Goal: Find specific page/section: Find specific page/section

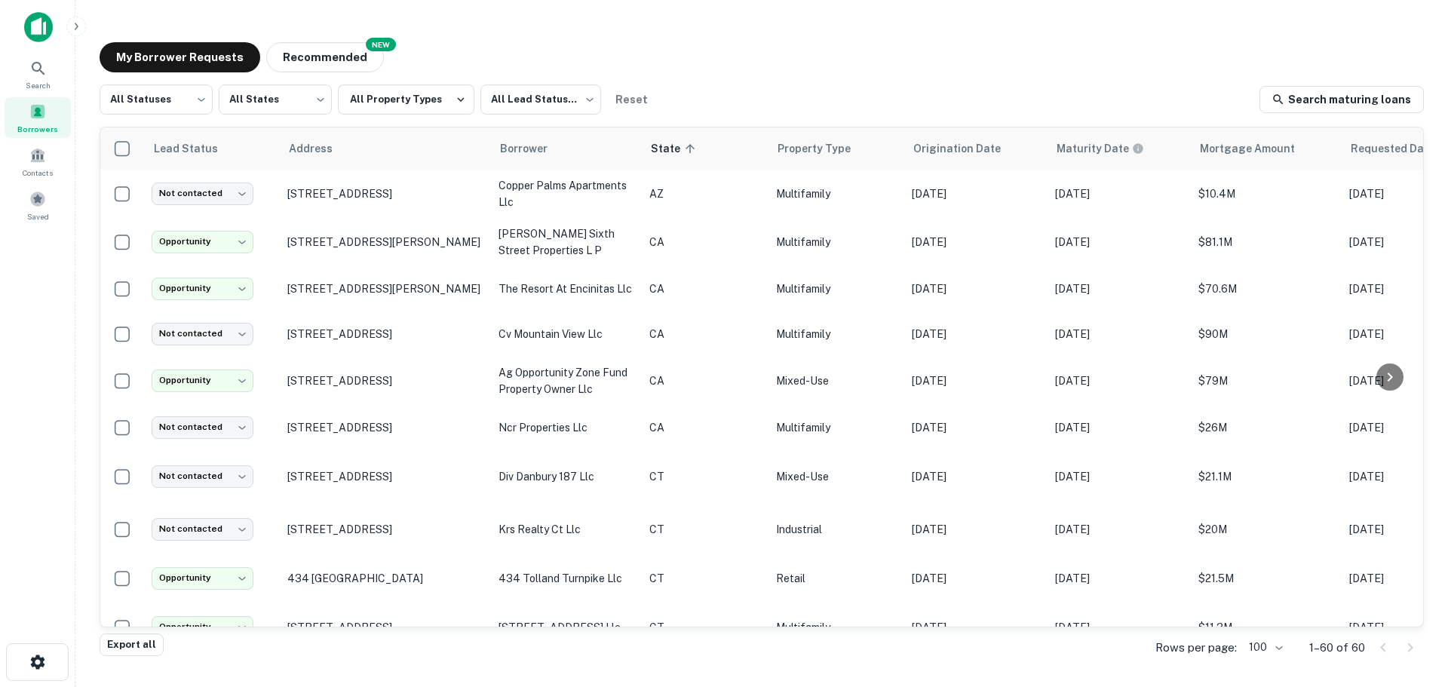
scroll to position [503, 0]
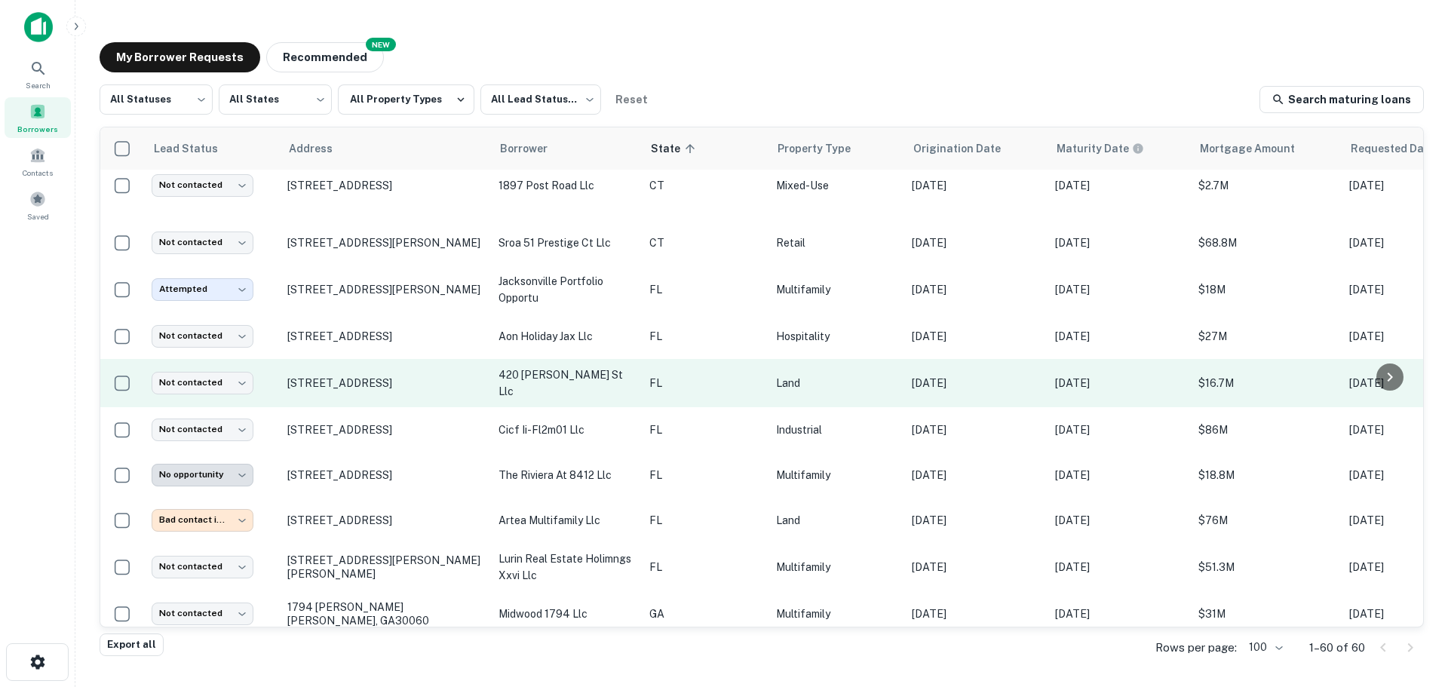
click at [526, 366] on p "420 [PERSON_NAME] st llc" at bounding box center [566, 382] width 136 height 33
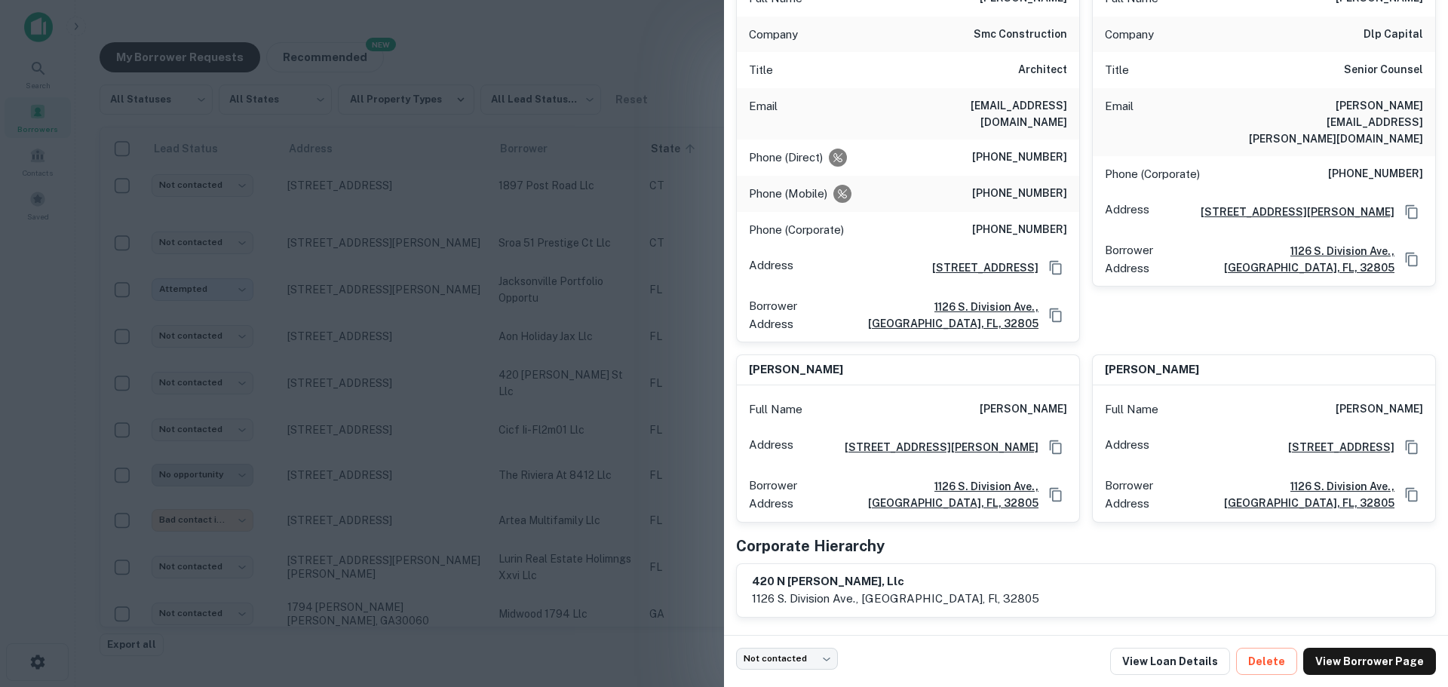
scroll to position [214, 0]
click at [564, 335] on div at bounding box center [724, 343] width 1448 height 687
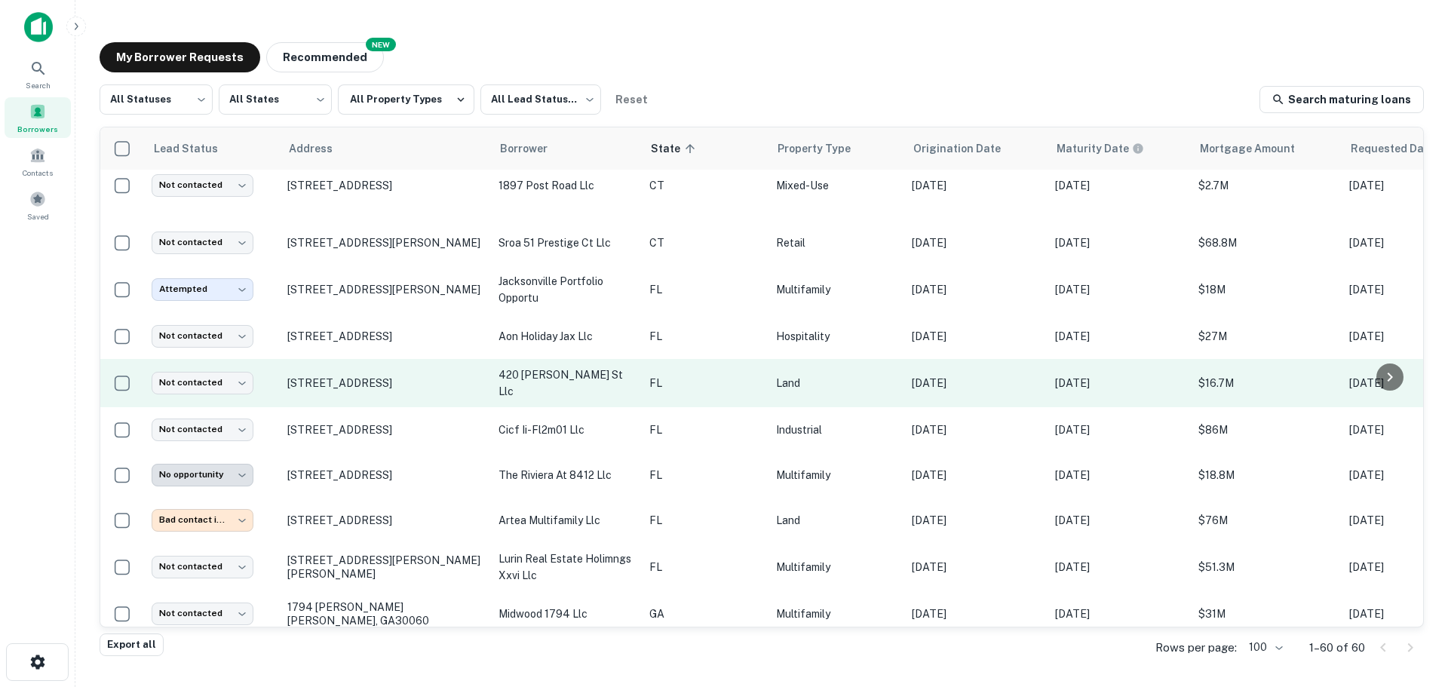
click at [561, 370] on p "420 [PERSON_NAME] st llc" at bounding box center [566, 382] width 136 height 33
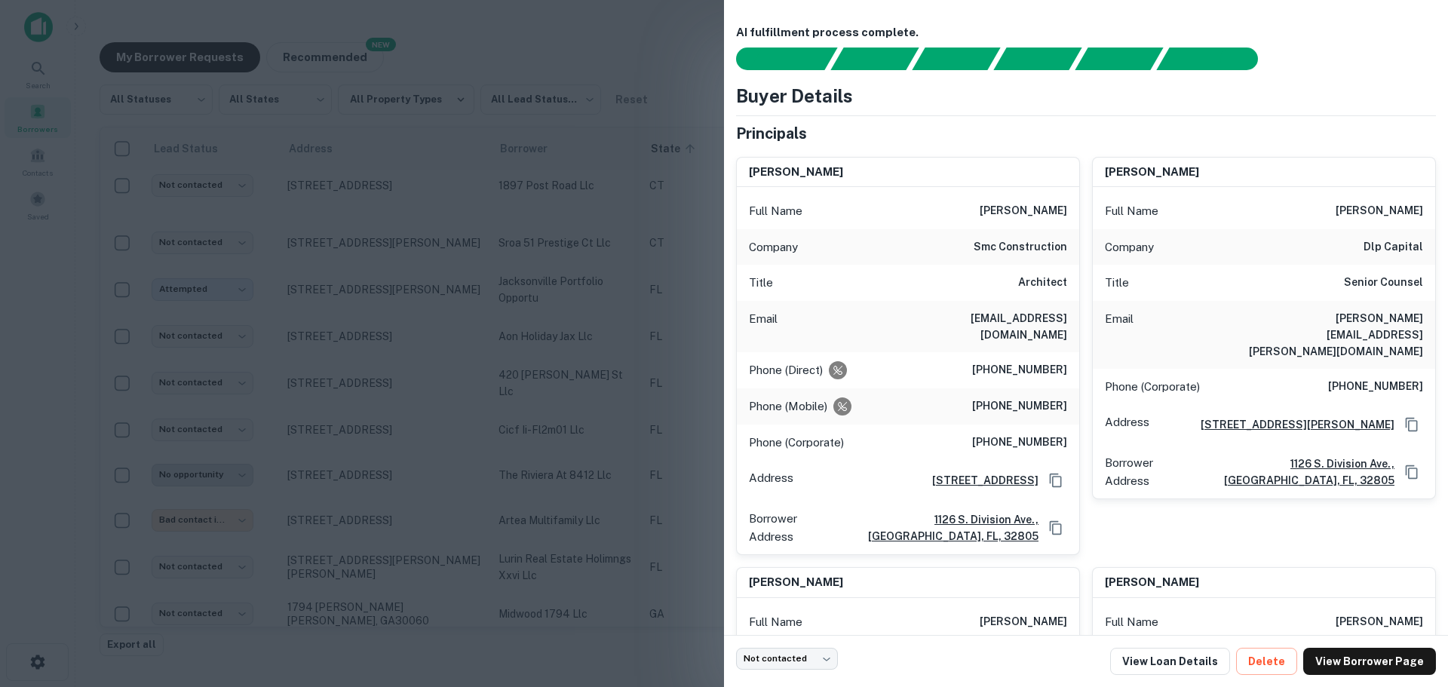
click at [565, 386] on div at bounding box center [724, 343] width 1448 height 687
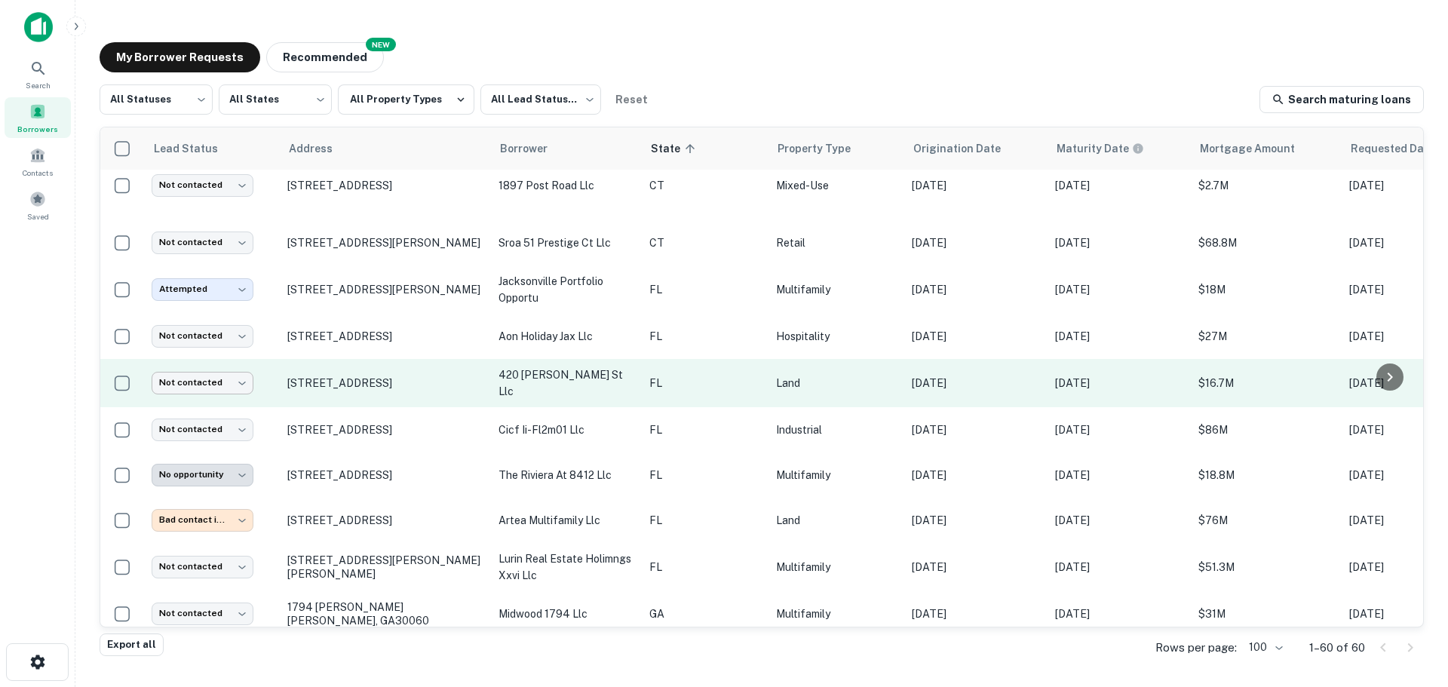
click at [206, 363] on body "**********" at bounding box center [724, 343] width 1448 height 687
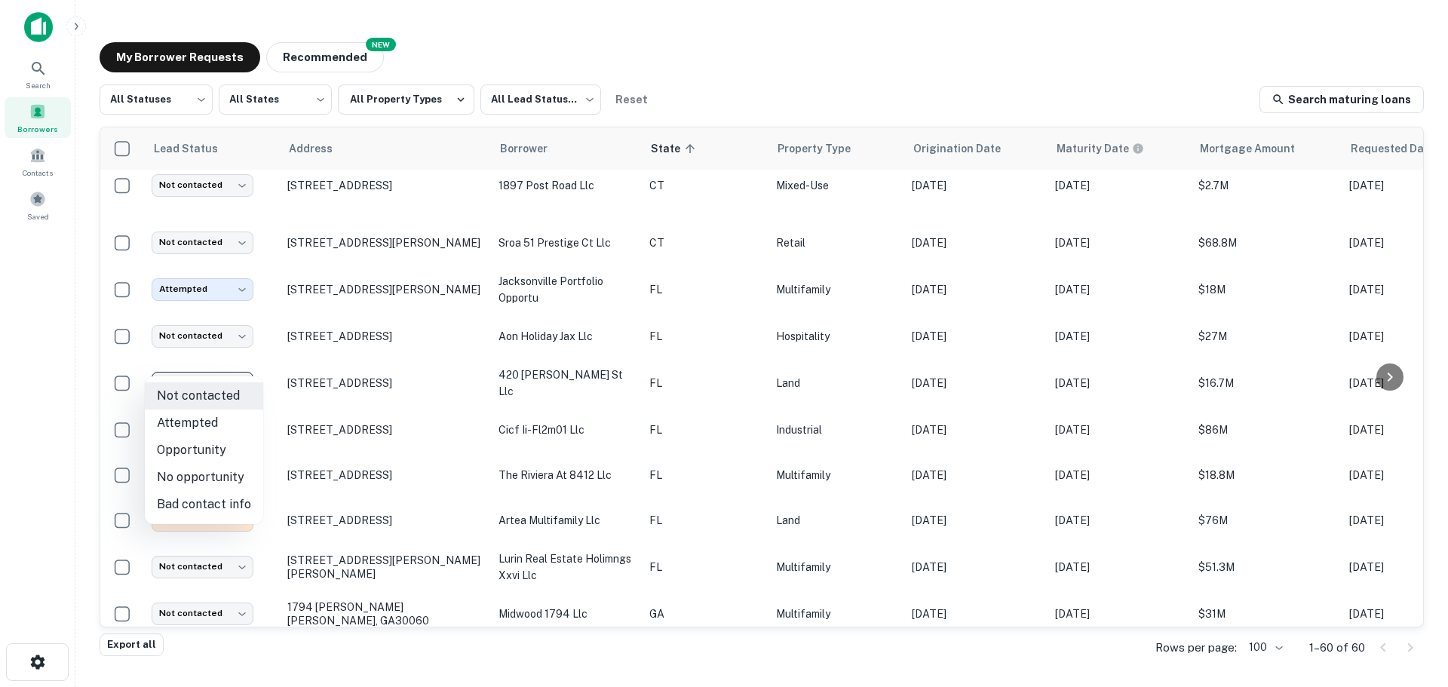
click at [194, 504] on li "Bad contact info" at bounding box center [204, 504] width 118 height 27
type input "**********"
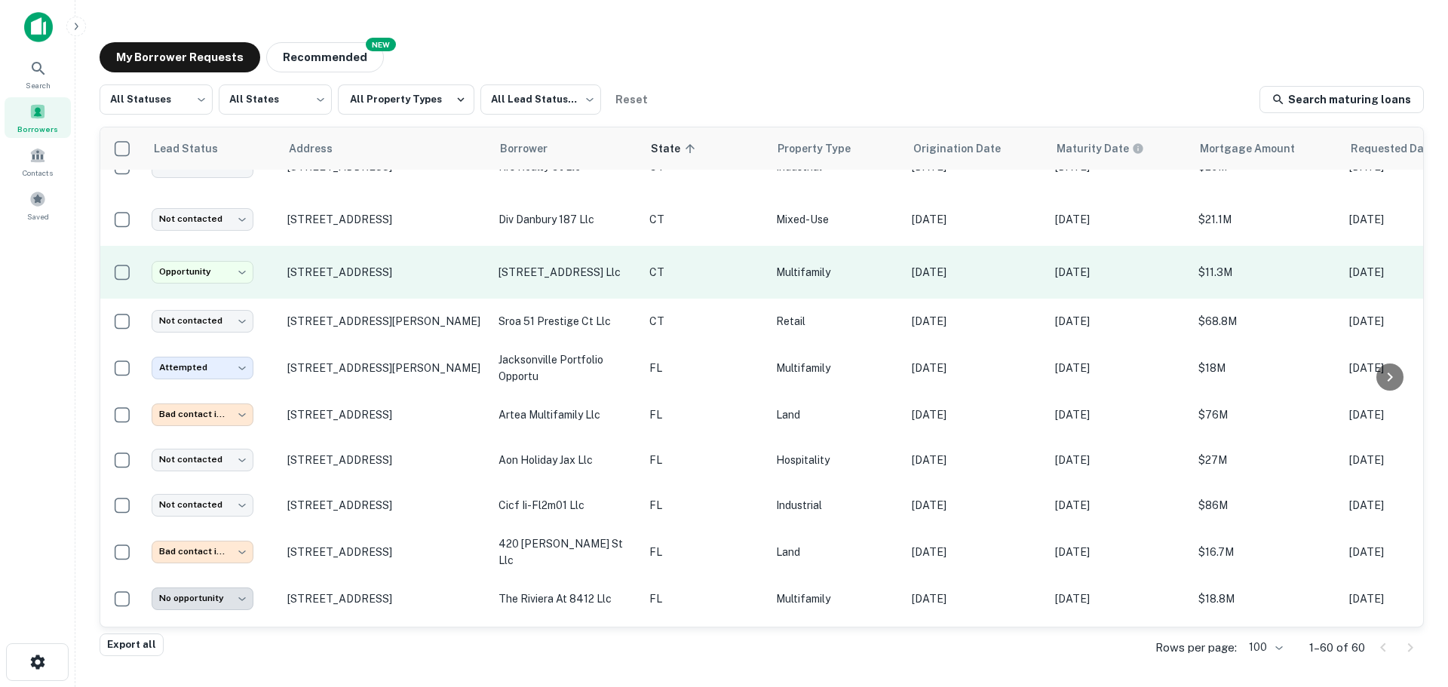
scroll to position [550, 0]
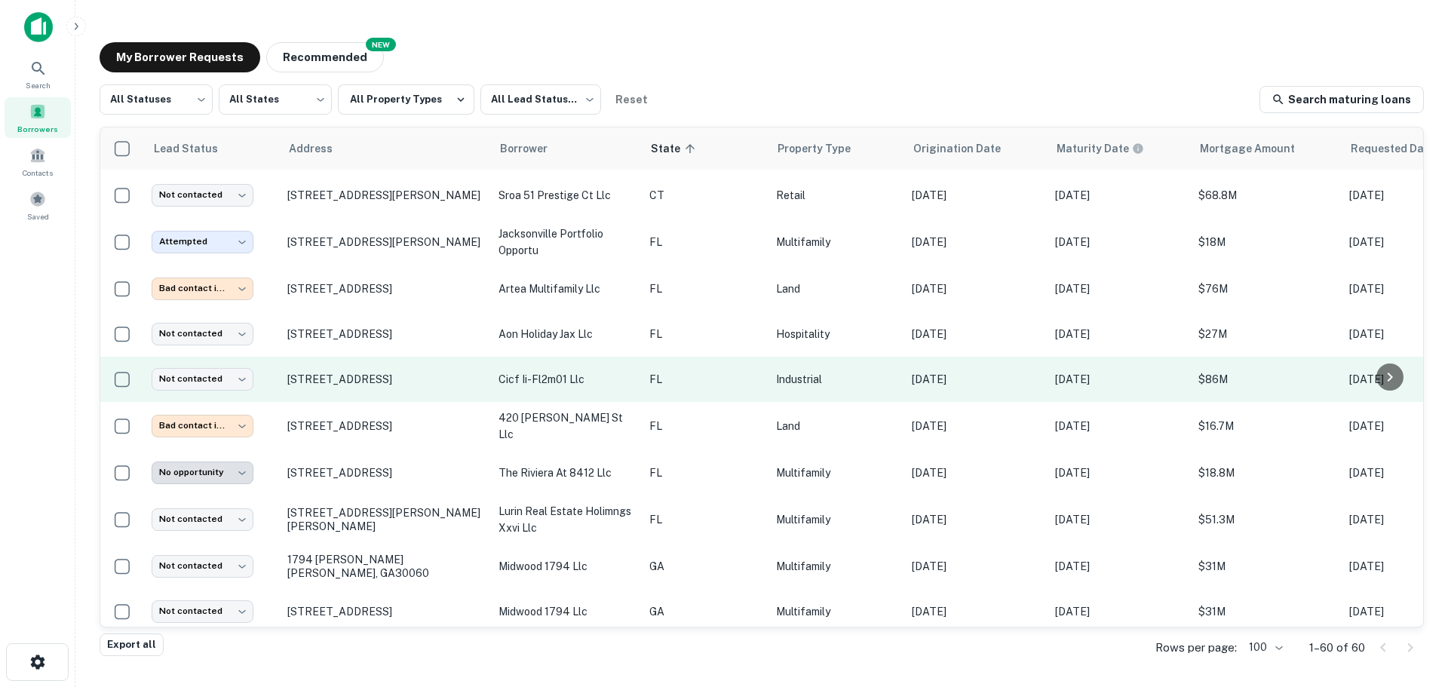
click at [556, 371] on p "cicf ii-fl2m01 llc" at bounding box center [566, 379] width 136 height 17
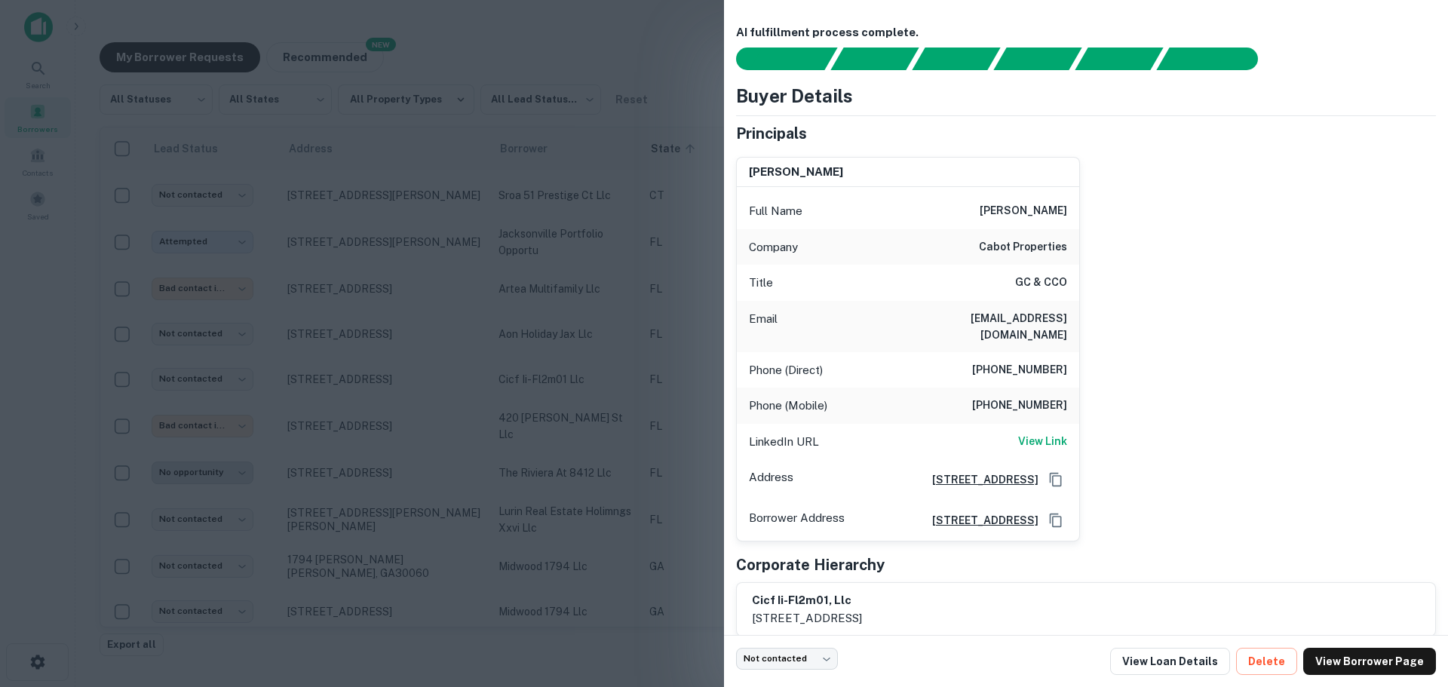
click at [550, 353] on div at bounding box center [724, 343] width 1448 height 687
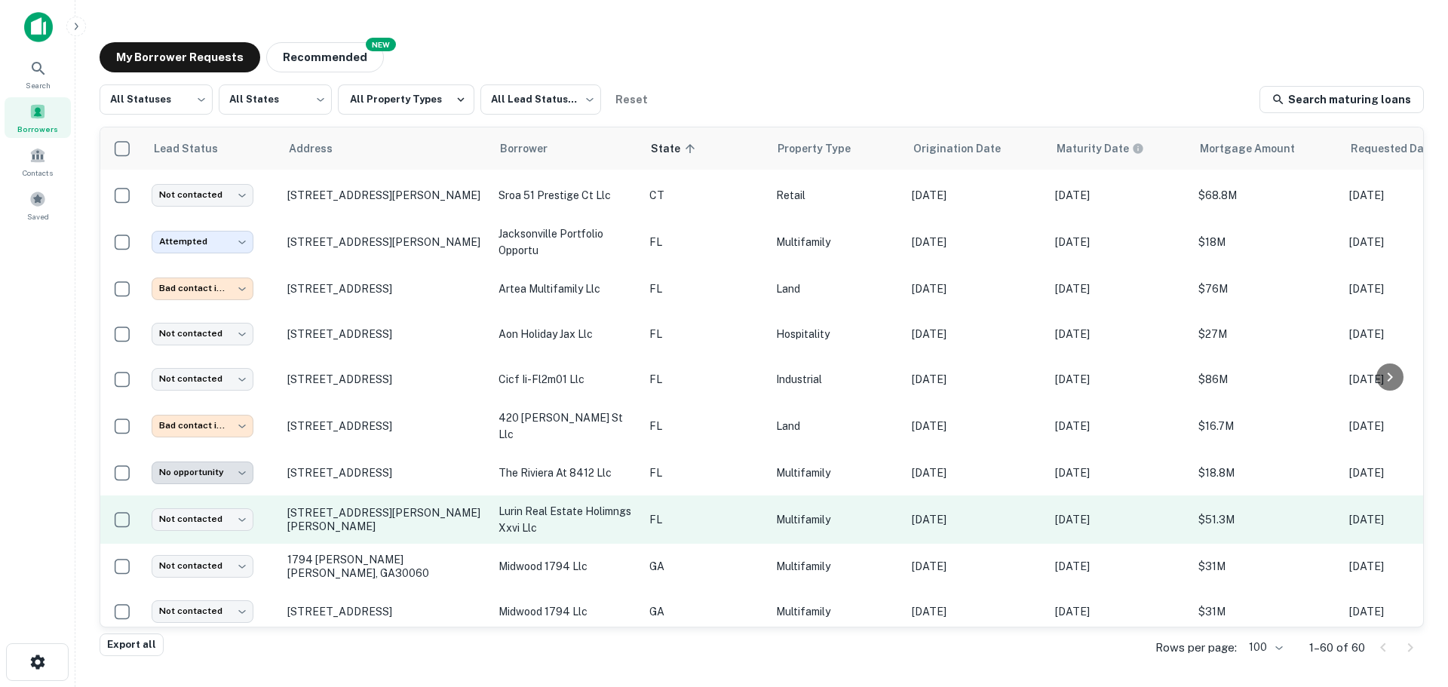
click at [519, 503] on p "lurin real estate holimngs xxvi llc" at bounding box center [566, 519] width 136 height 33
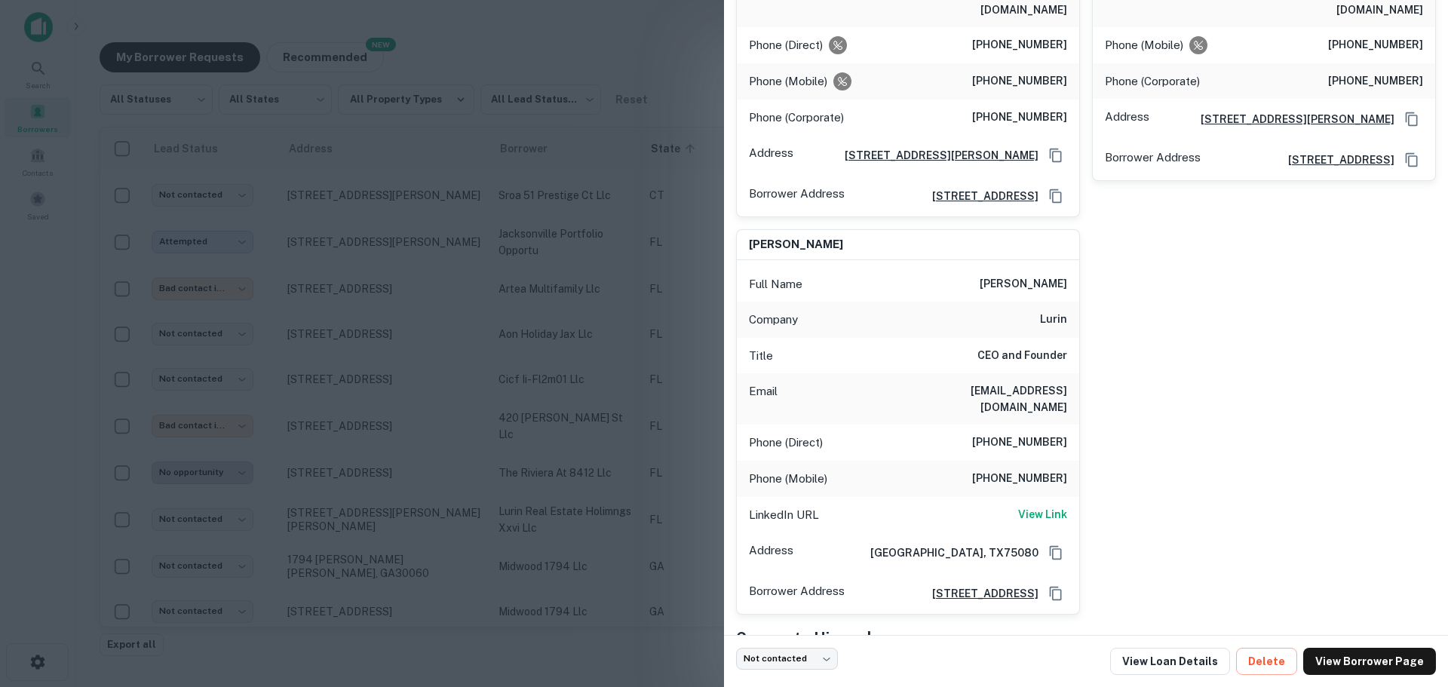
scroll to position [430, 0]
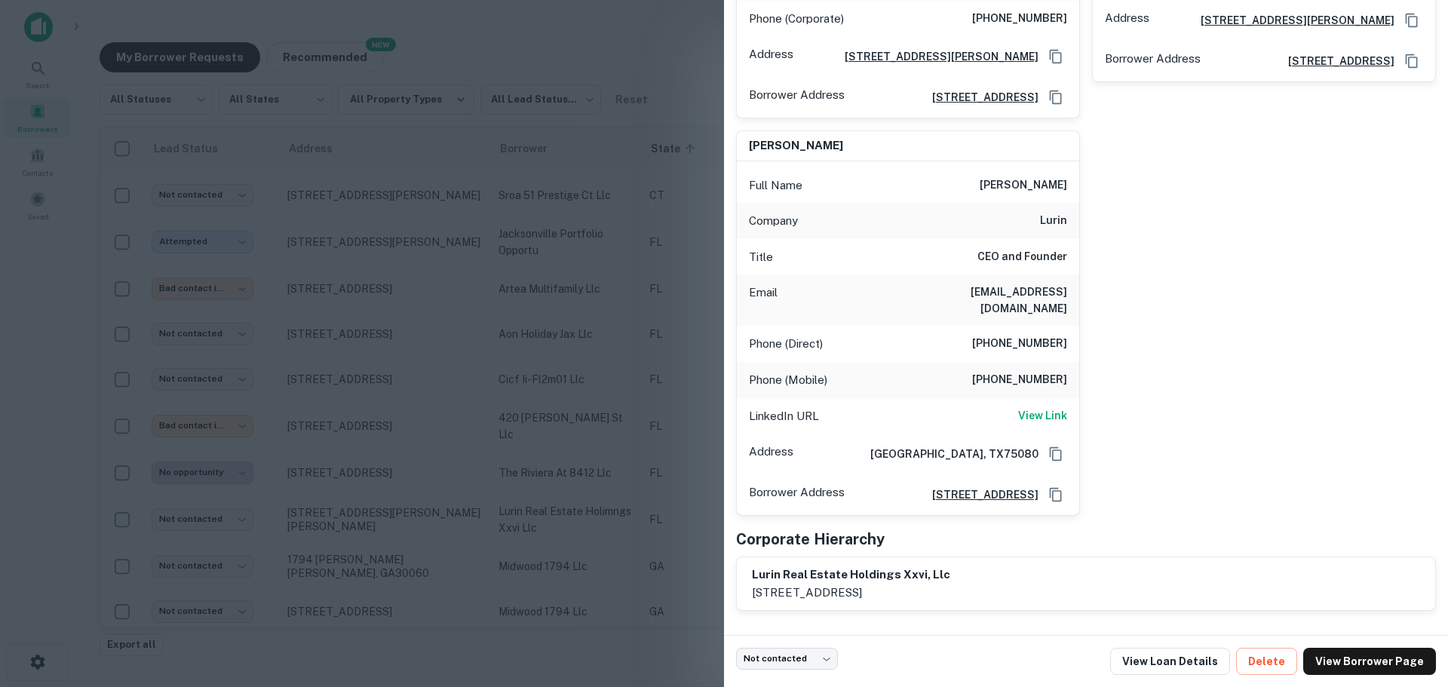
click at [548, 465] on div at bounding box center [724, 343] width 1448 height 687
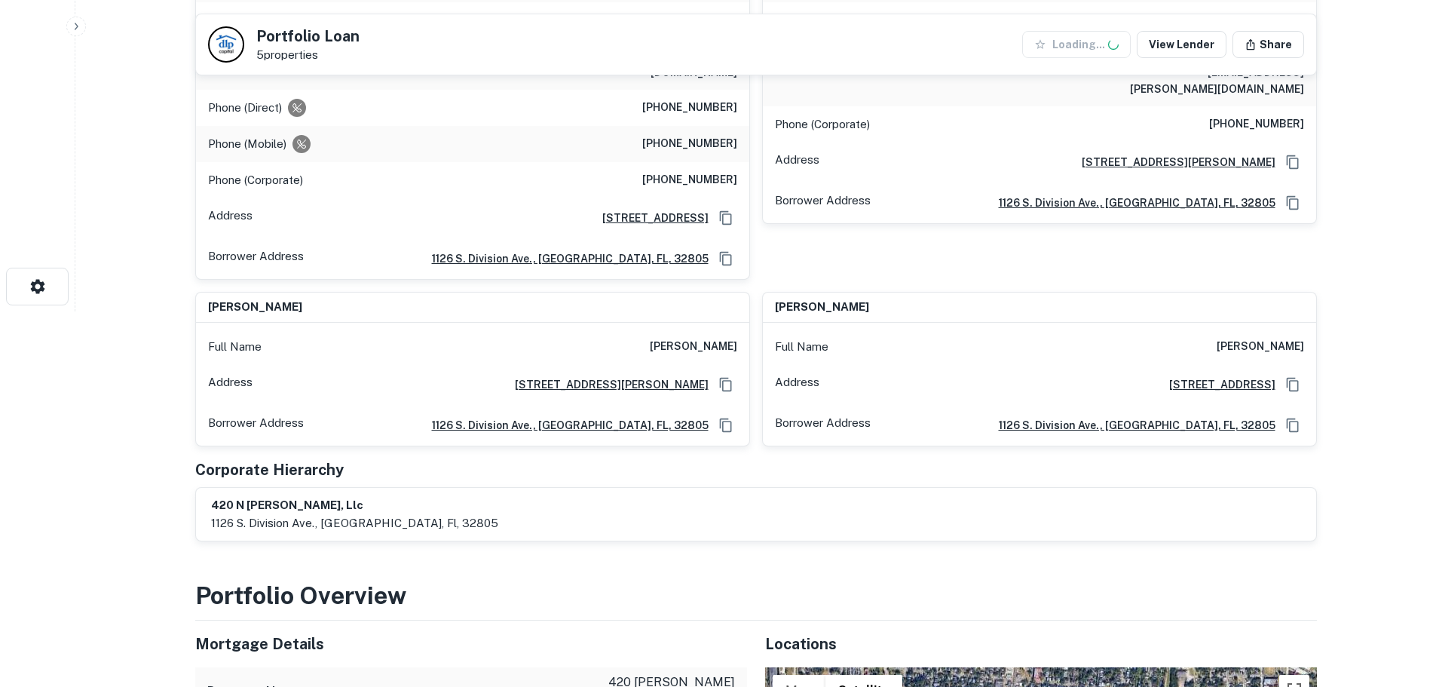
scroll to position [377, 0]
click at [541, 375] on h6 "1231 Russell Loop, The Villages, FL32162" at bounding box center [606, 383] width 206 height 17
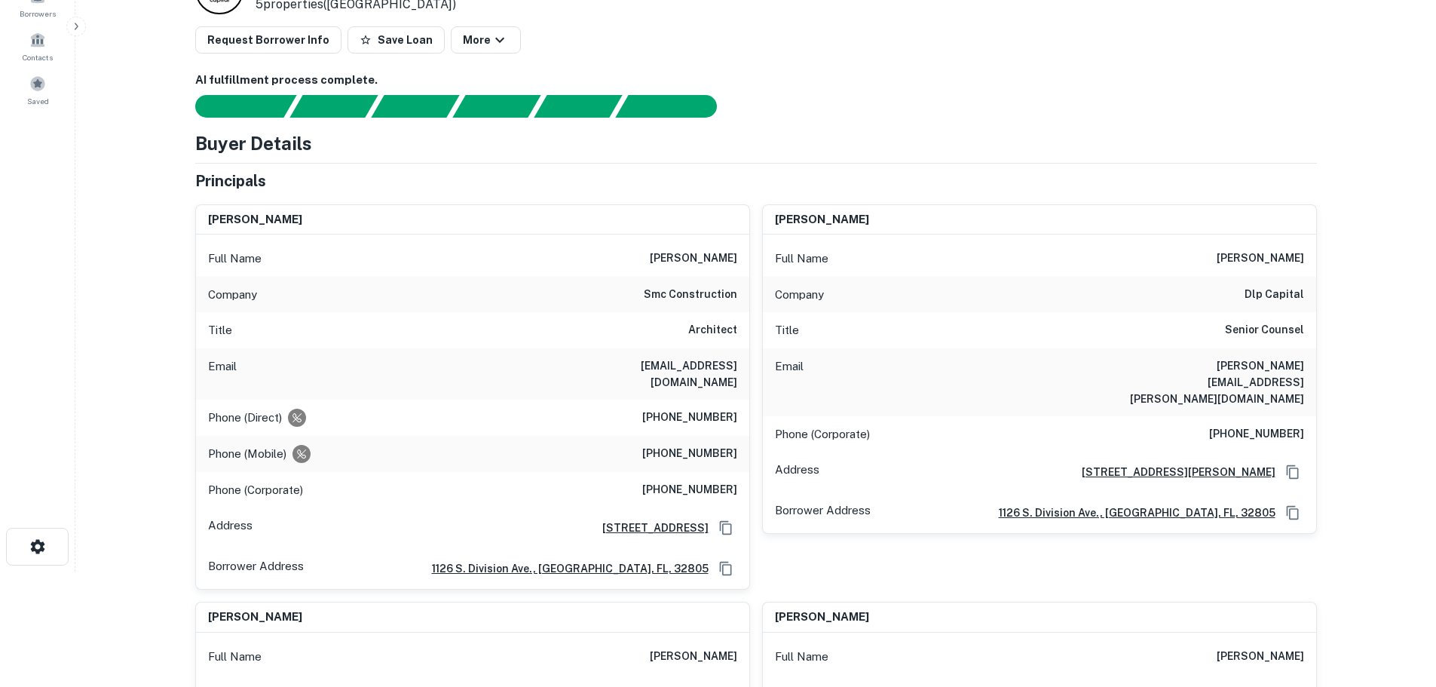
scroll to position [0, 0]
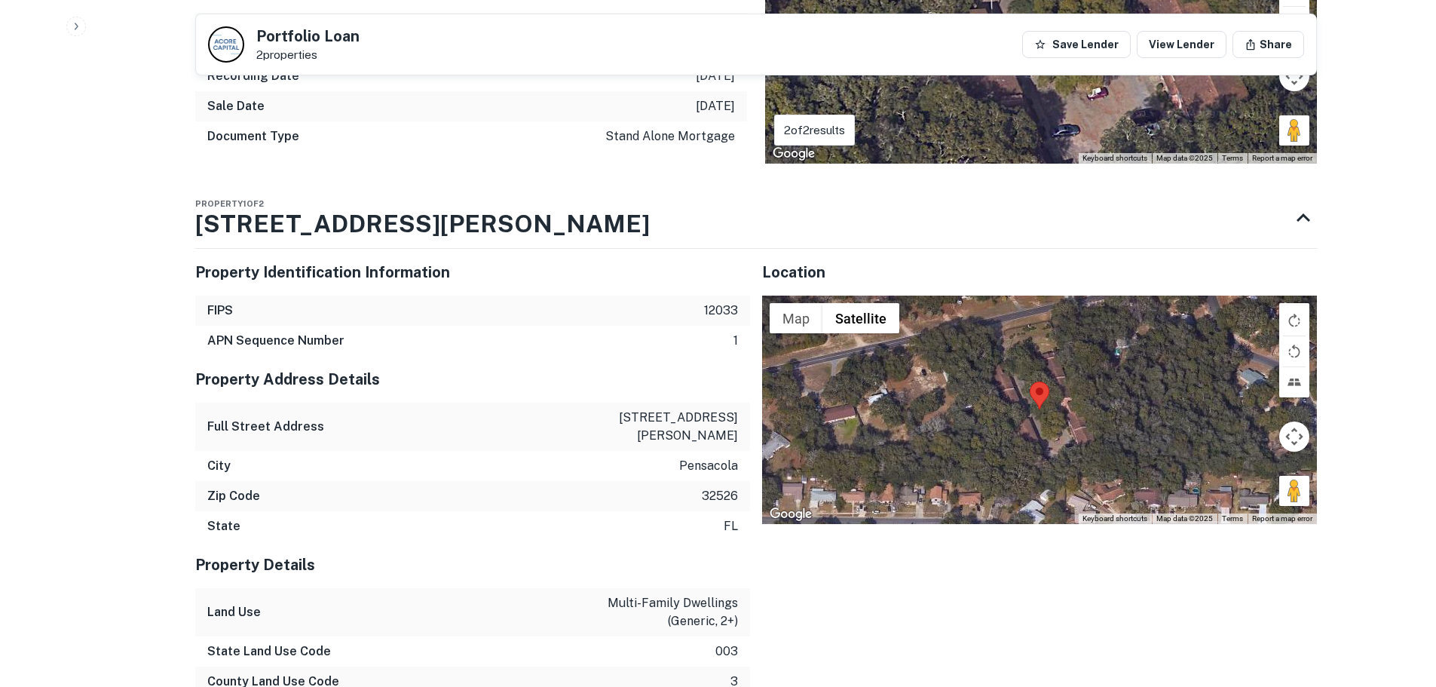
scroll to position [1508, 0]
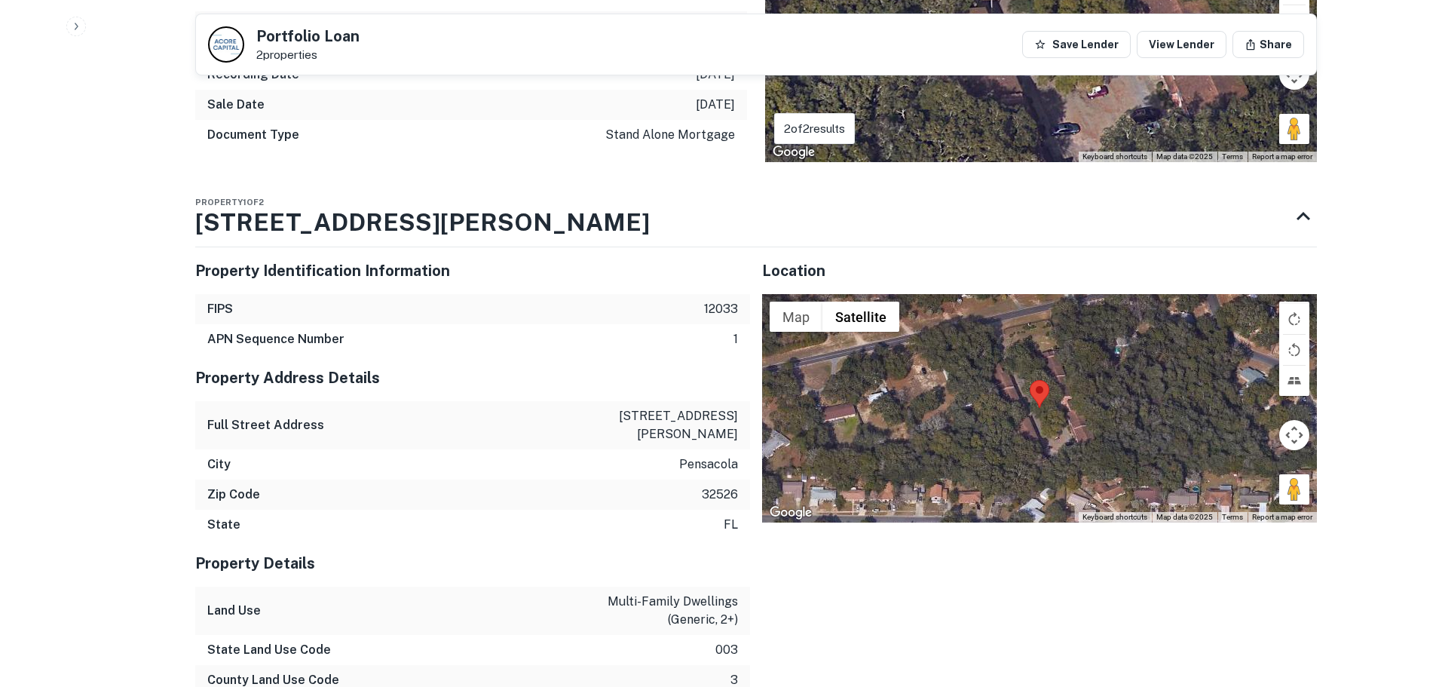
click at [652, 407] on p "[STREET_ADDRESS][PERSON_NAME]" at bounding box center [670, 425] width 136 height 36
click at [720, 455] on p "pensacola" at bounding box center [708, 464] width 59 height 18
click at [656, 366] on h5 "Property Address Details" at bounding box center [472, 377] width 555 height 23
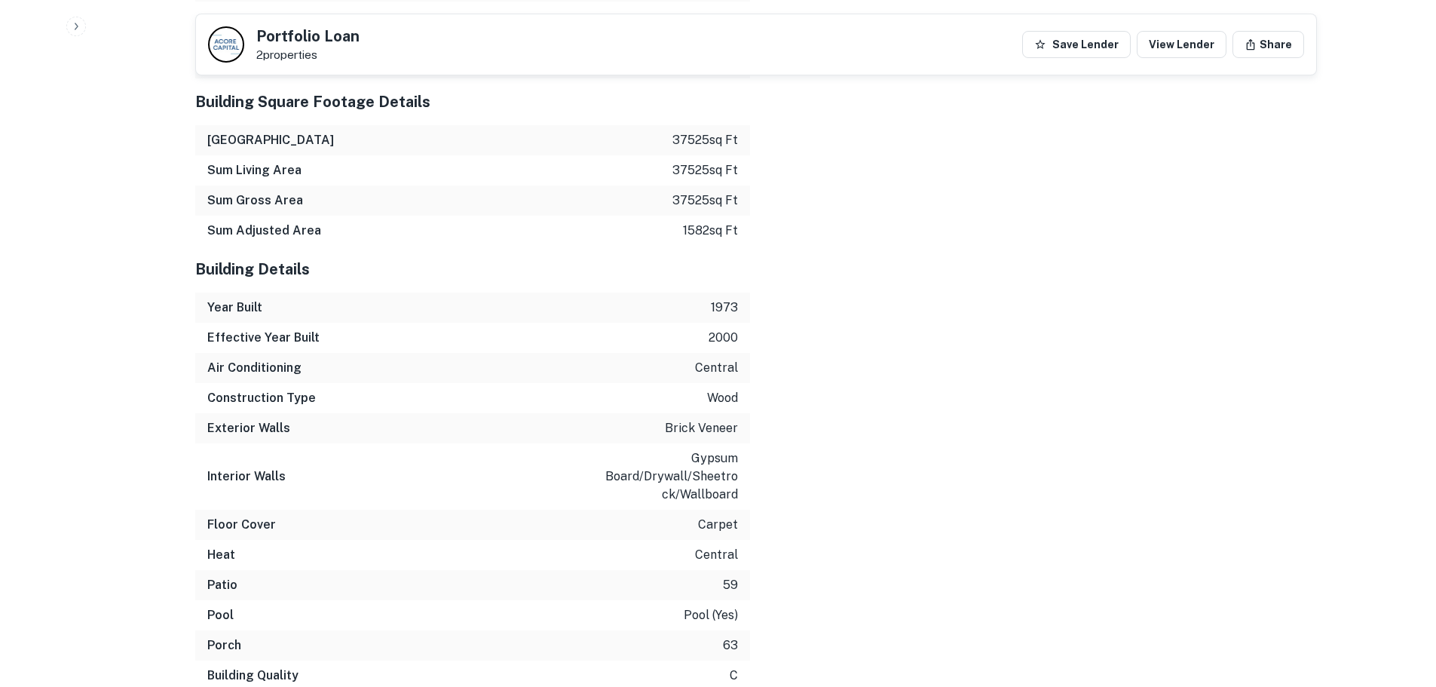
scroll to position [2704, 0]
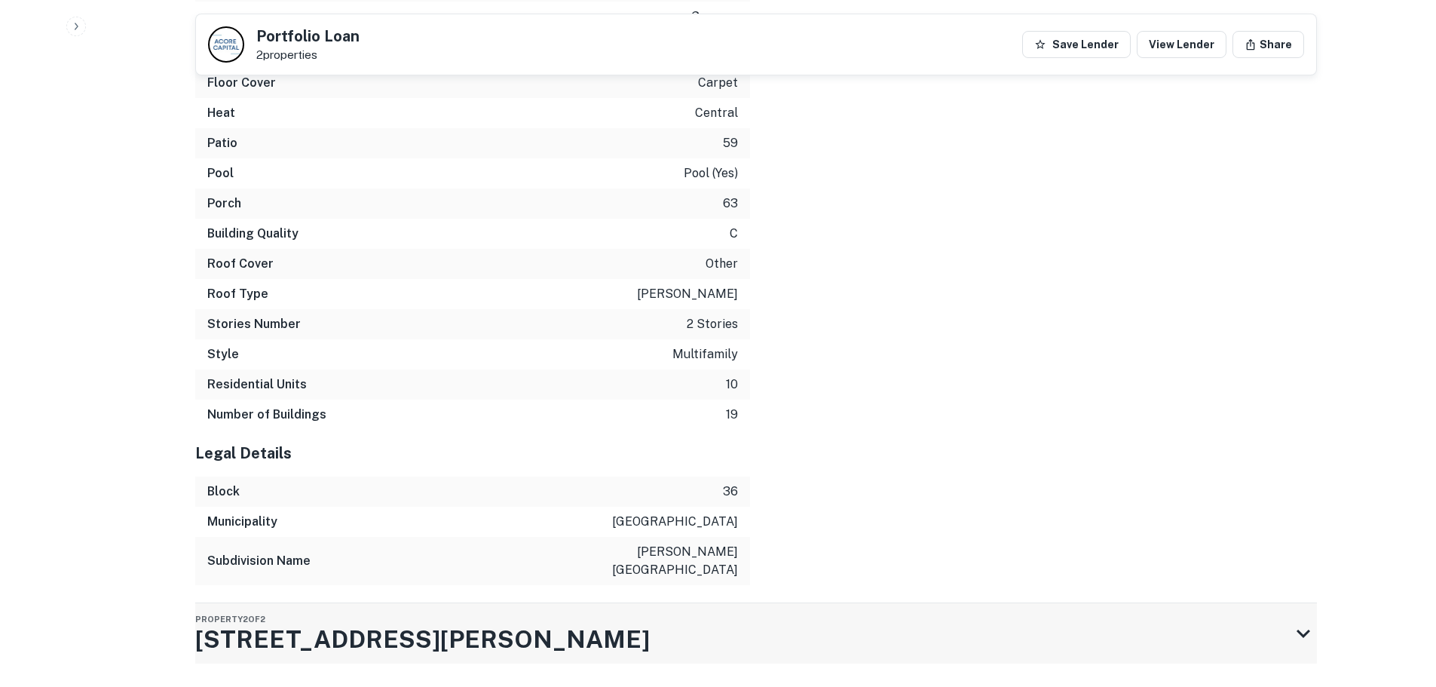
click at [1190, 603] on div "Property 2 of 2 4435 Marlane Dr" at bounding box center [742, 633] width 1095 height 60
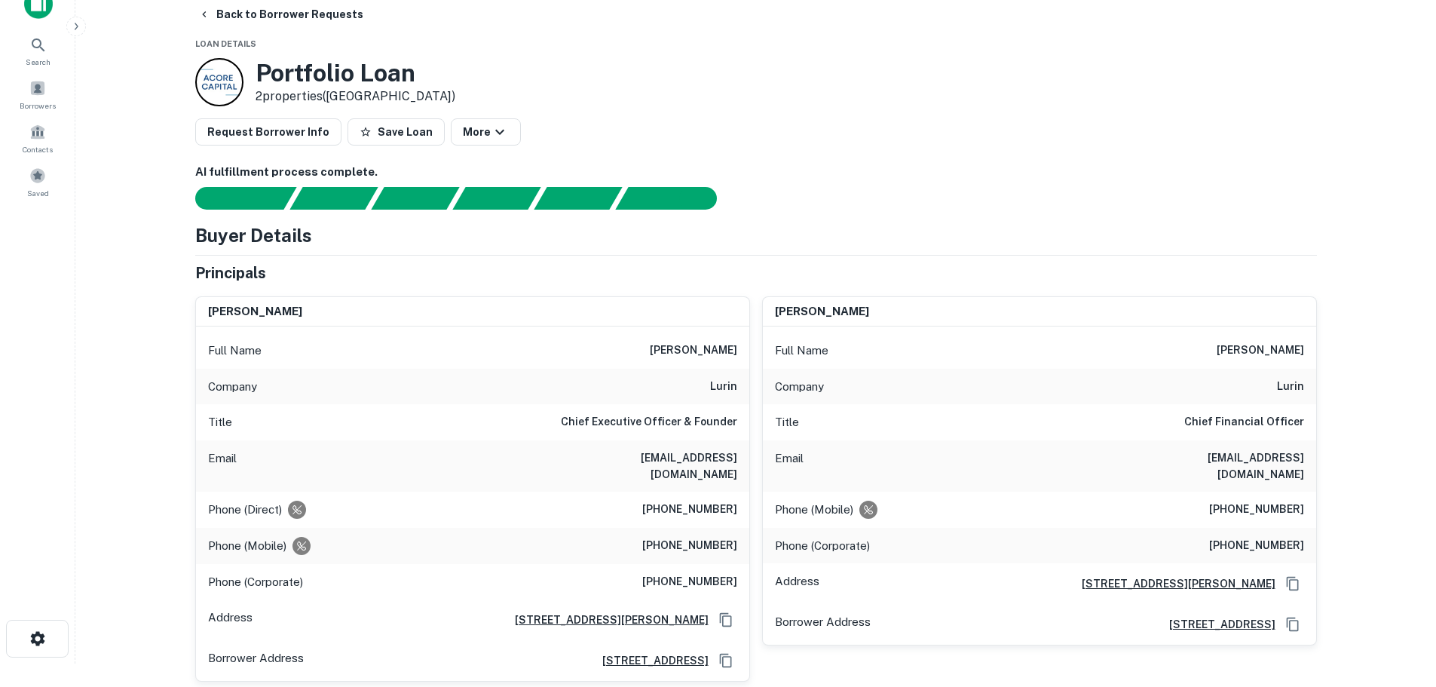
scroll to position [0, 0]
